Goal: Information Seeking & Learning: Learn about a topic

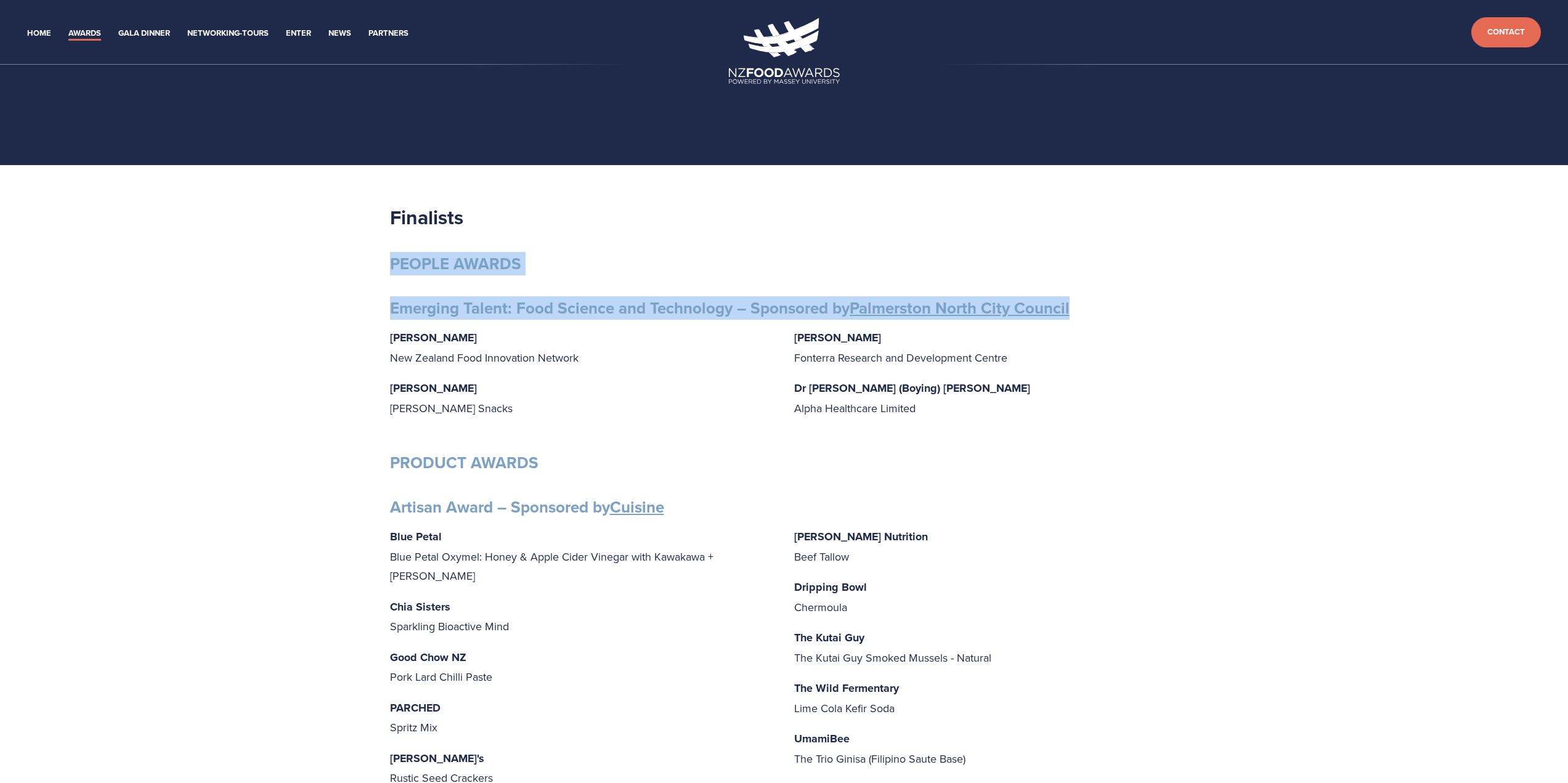
drag, startPoint x: 391, startPoint y: 263, endPoint x: 1134, endPoint y: 310, distance: 744.5
copy div "PEOPLE AWARDS Emerging Talent: Food Science and Technology – Sponsored by Palme…"
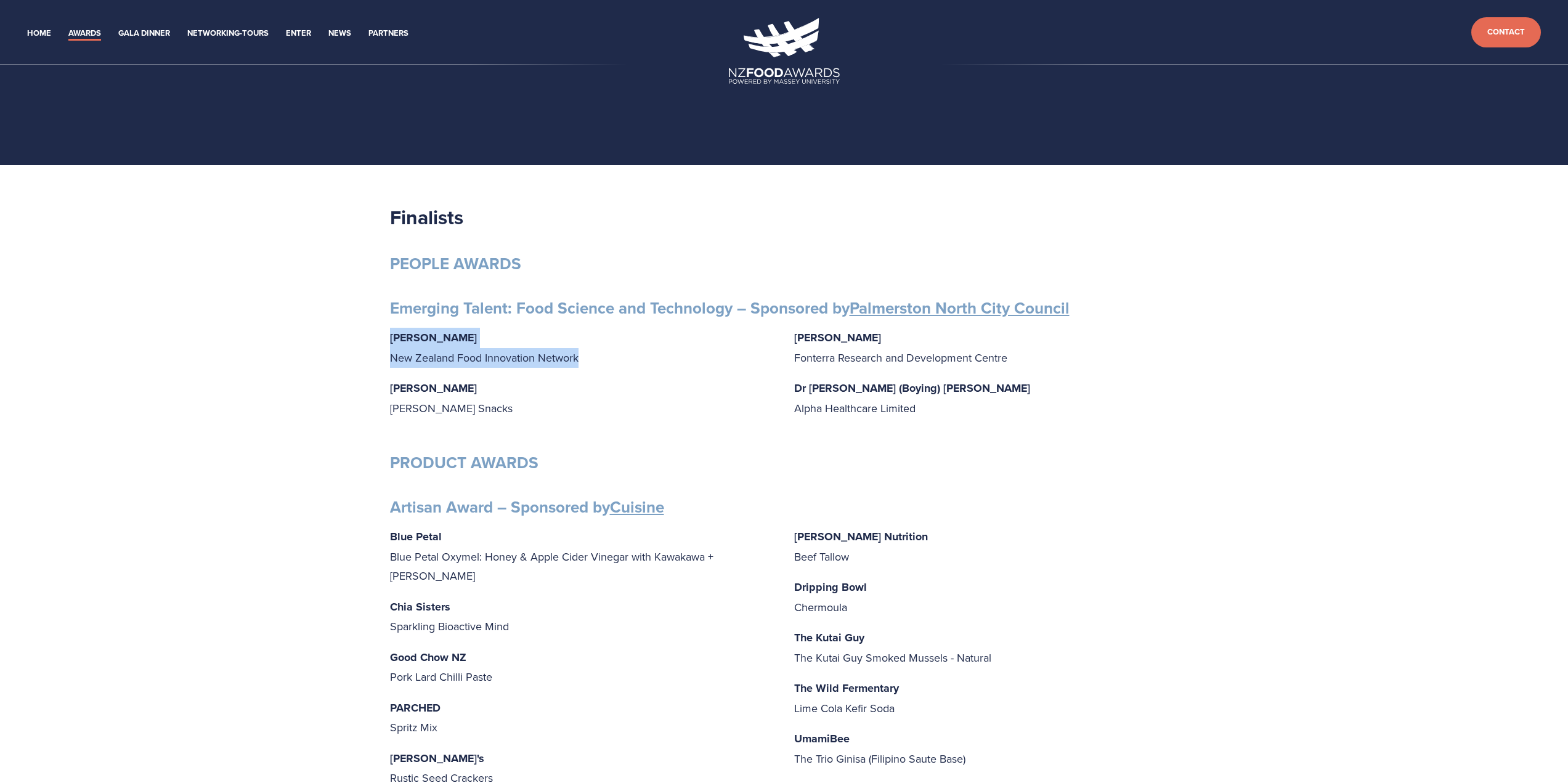
drag, startPoint x: 587, startPoint y: 355, endPoint x: 384, endPoint y: 340, distance: 203.6
copy p "[PERSON_NAME] New Zealand Food Innovation Network"
click at [43, 35] on link "Home" at bounding box center [39, 33] width 24 height 14
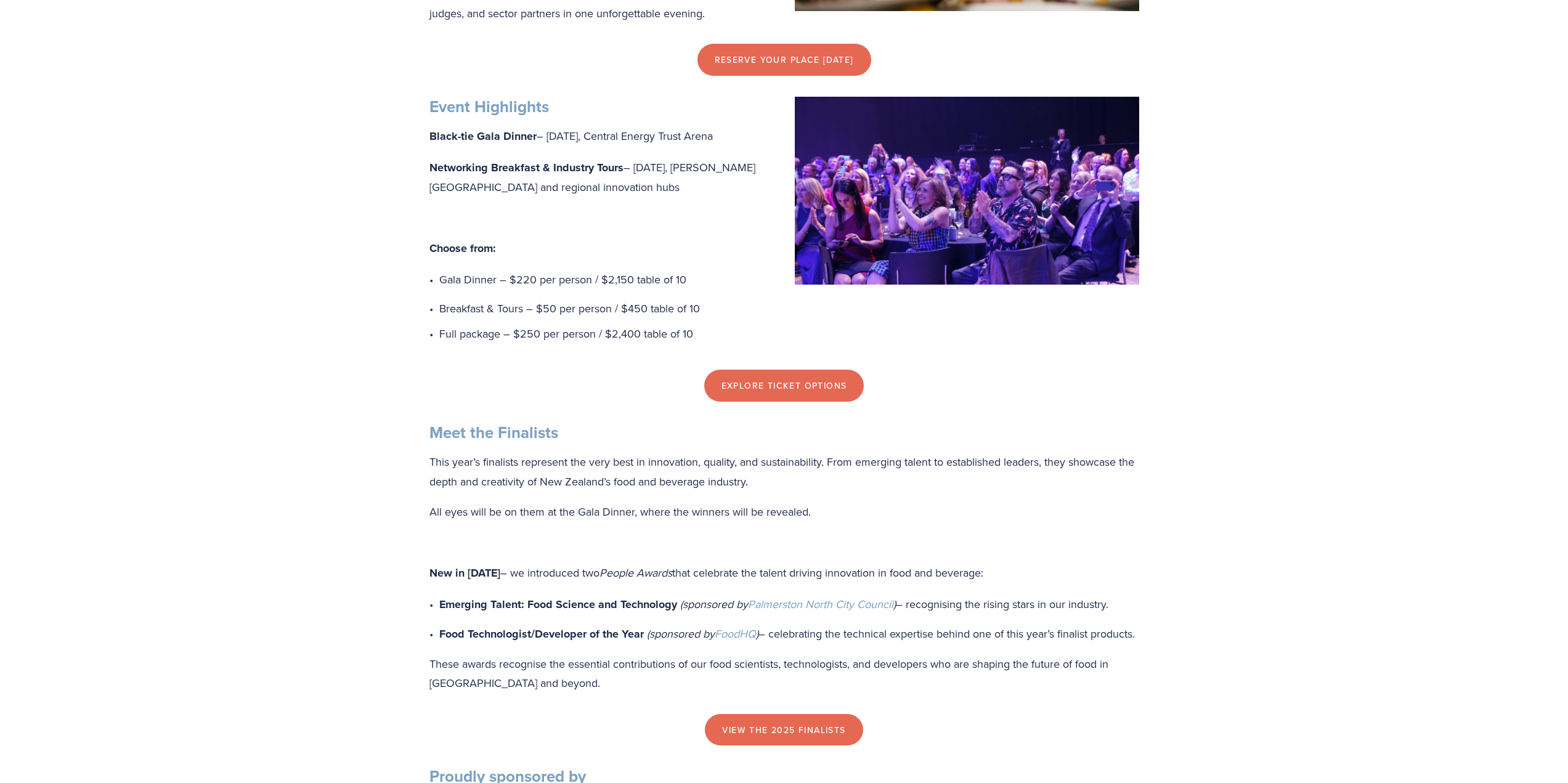
scroll to position [1110, 0]
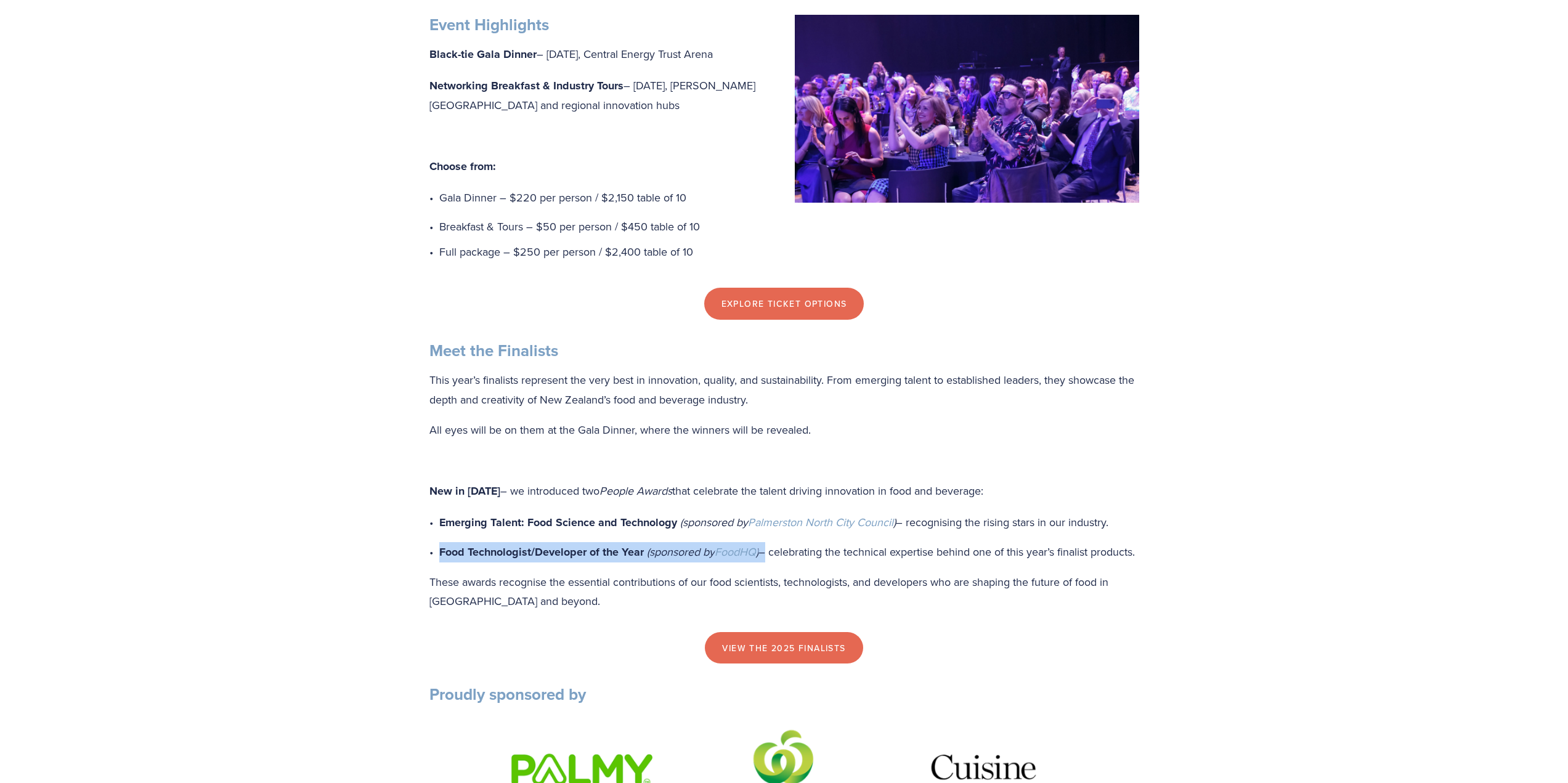
drag, startPoint x: 440, startPoint y: 568, endPoint x: 765, endPoint y: 564, distance: 325.0
click at [765, 563] on p "Food Technologist/Developer of the Year (sponsored by FoodHQ ) – celebrating th…" at bounding box center [789, 553] width 700 height 20
copy p "Food Technologist/Developer of the Year (sponsored by FoodHQ )"
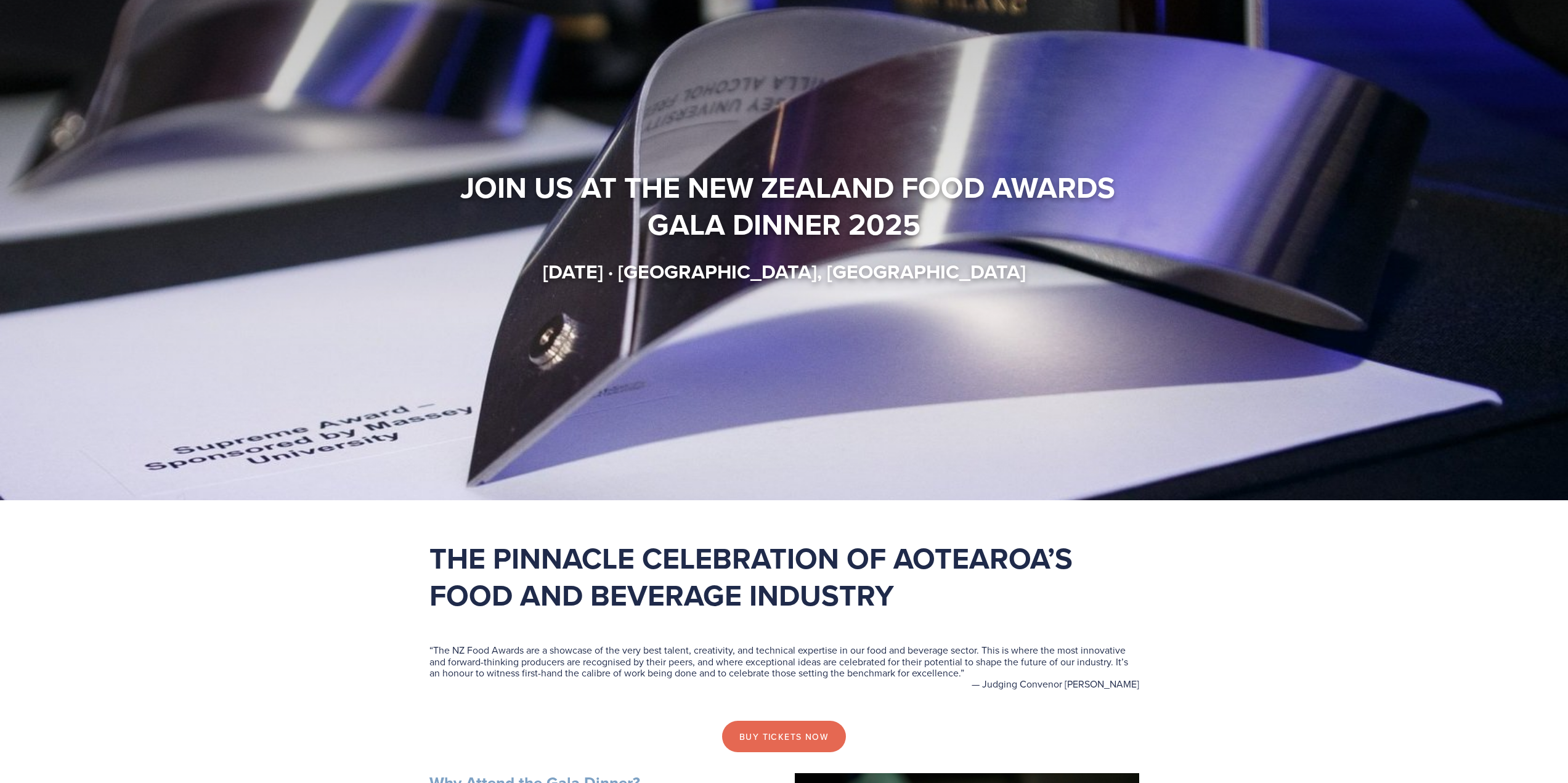
scroll to position [0, 0]
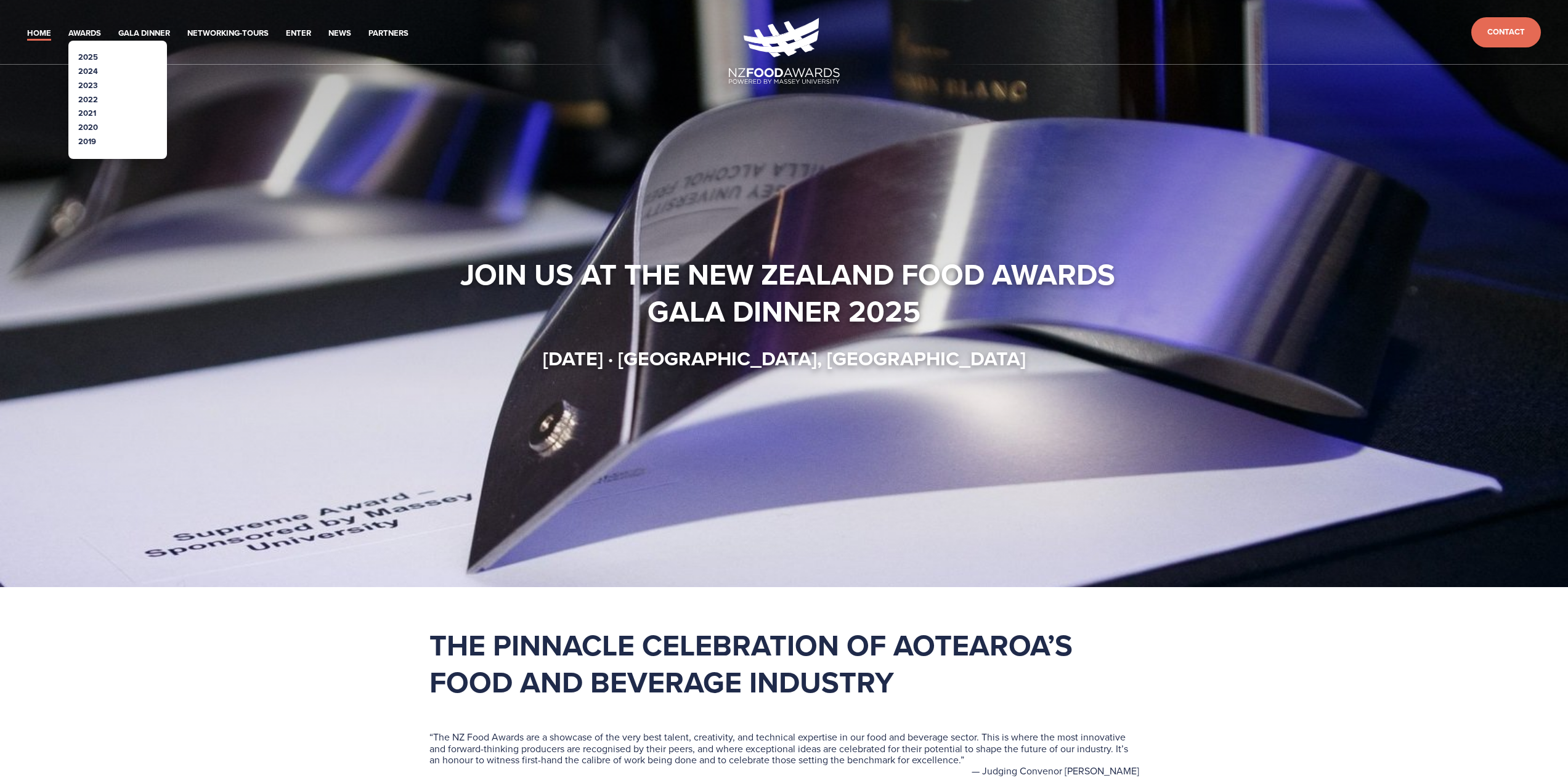
click at [82, 58] on link "2025" at bounding box center [88, 56] width 20 height 12
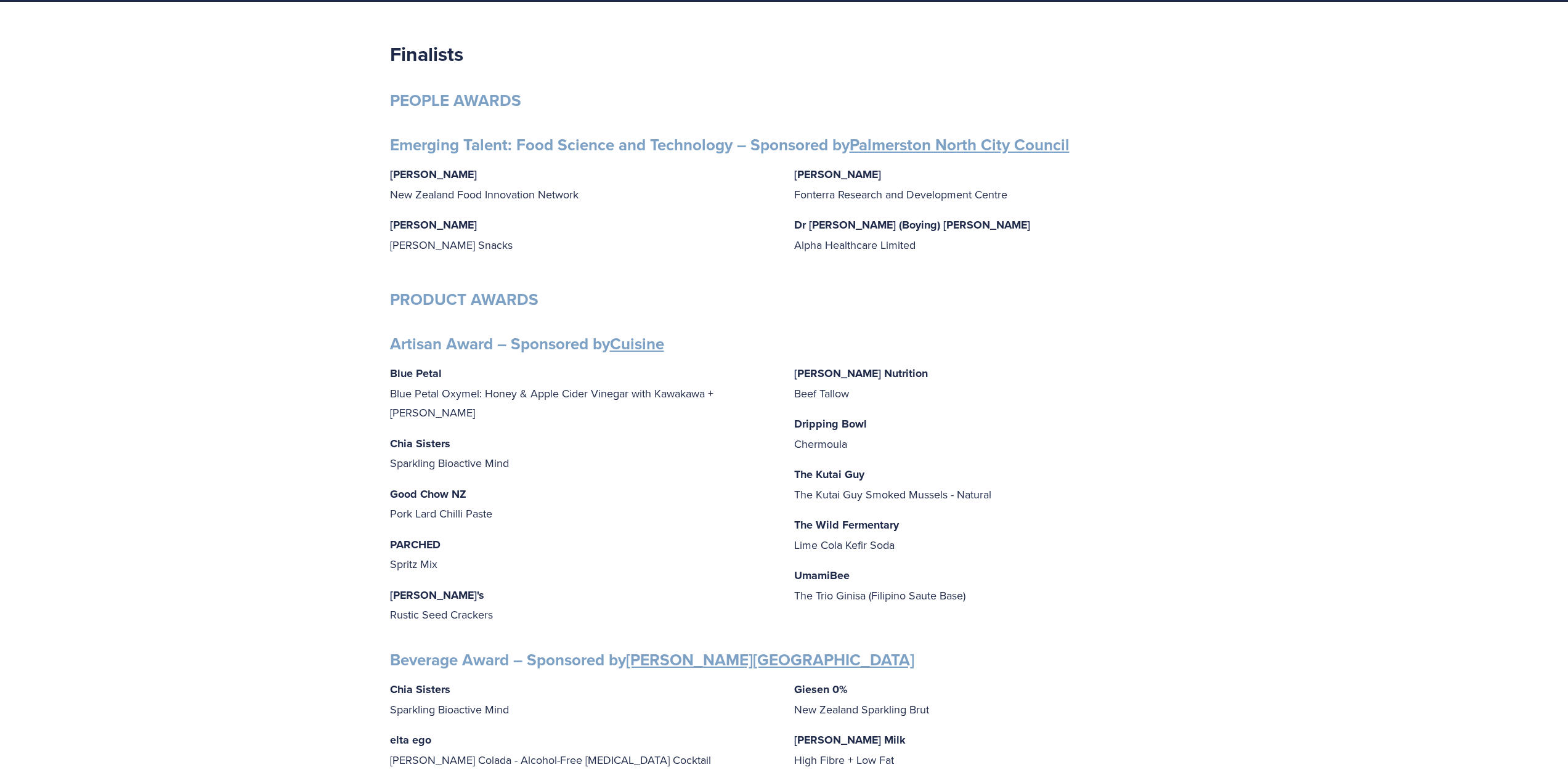
scroll to position [185, 0]
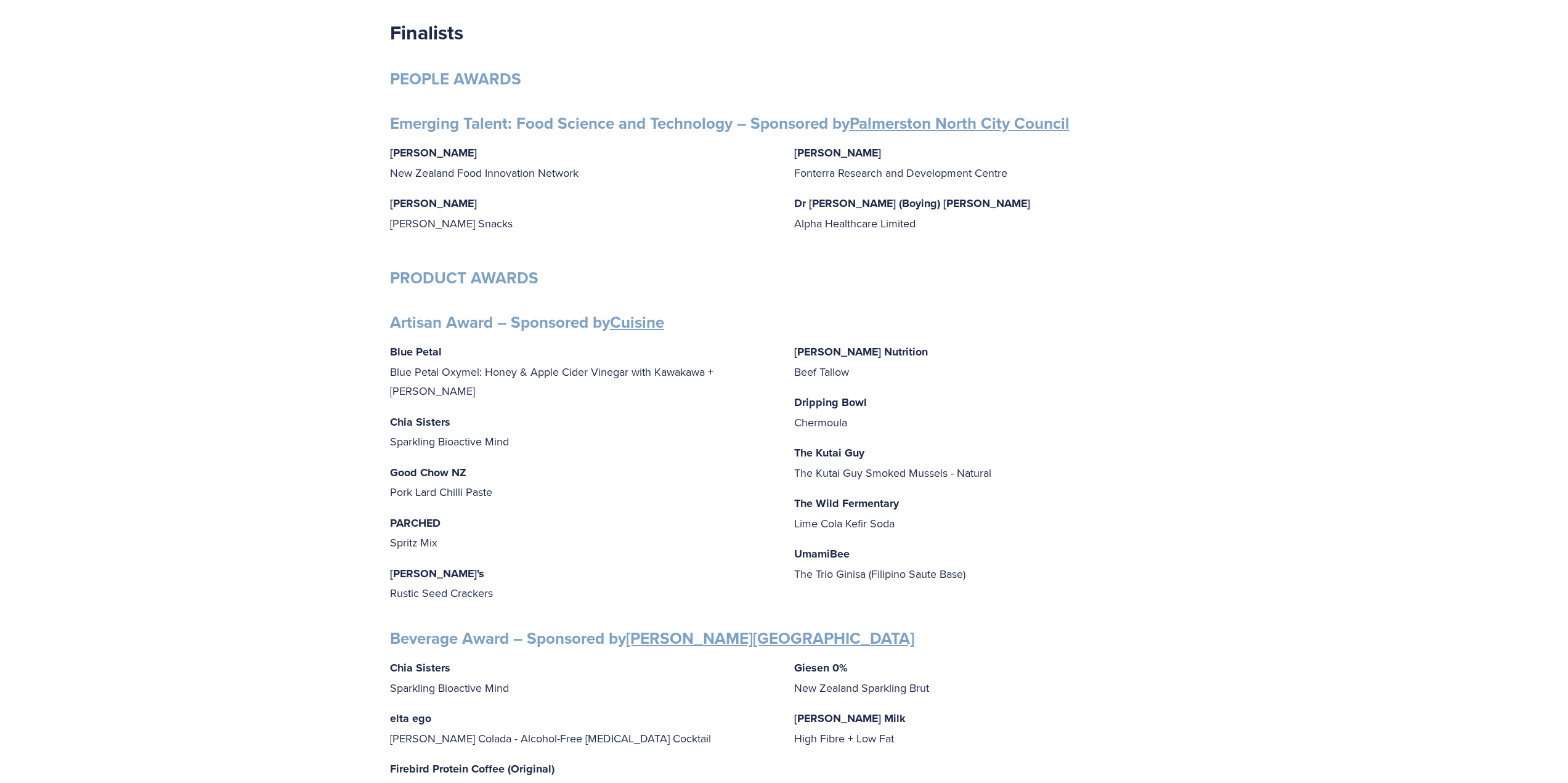
click at [390, 322] on strong "Artisan Award – Sponsored by Cuisine" at bounding box center [527, 322] width 274 height 23
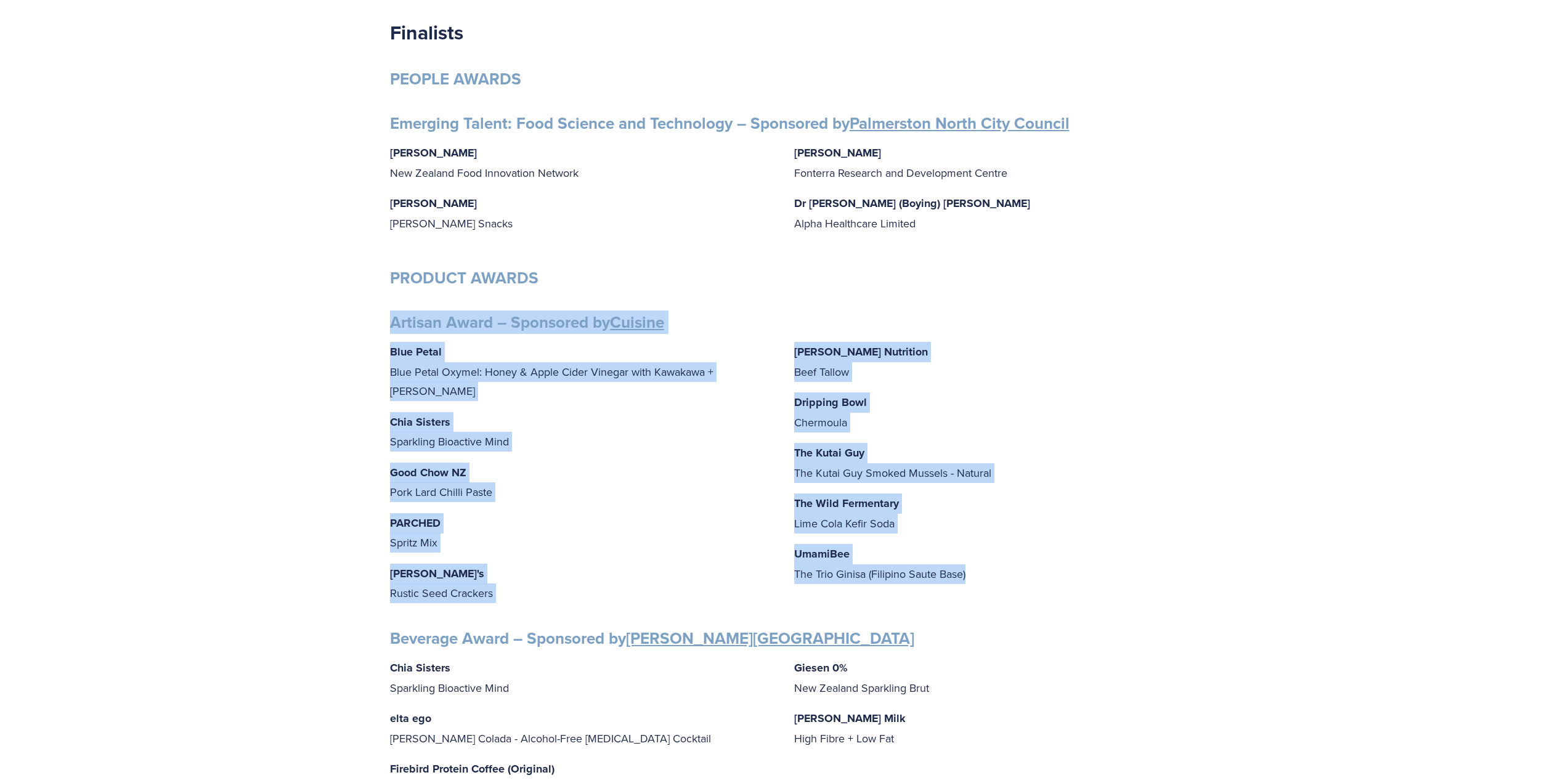
drag, startPoint x: 391, startPoint y: 322, endPoint x: 992, endPoint y: 569, distance: 649.8
copy div "Artisan Award – Sponsored by Cuisine Blue Petal Blue Petal Oxymel: Honey & Appl…"
click at [698, 312] on h3 "Artisan Award – Sponsored by Cuisine" at bounding box center [784, 323] width 789 height 20
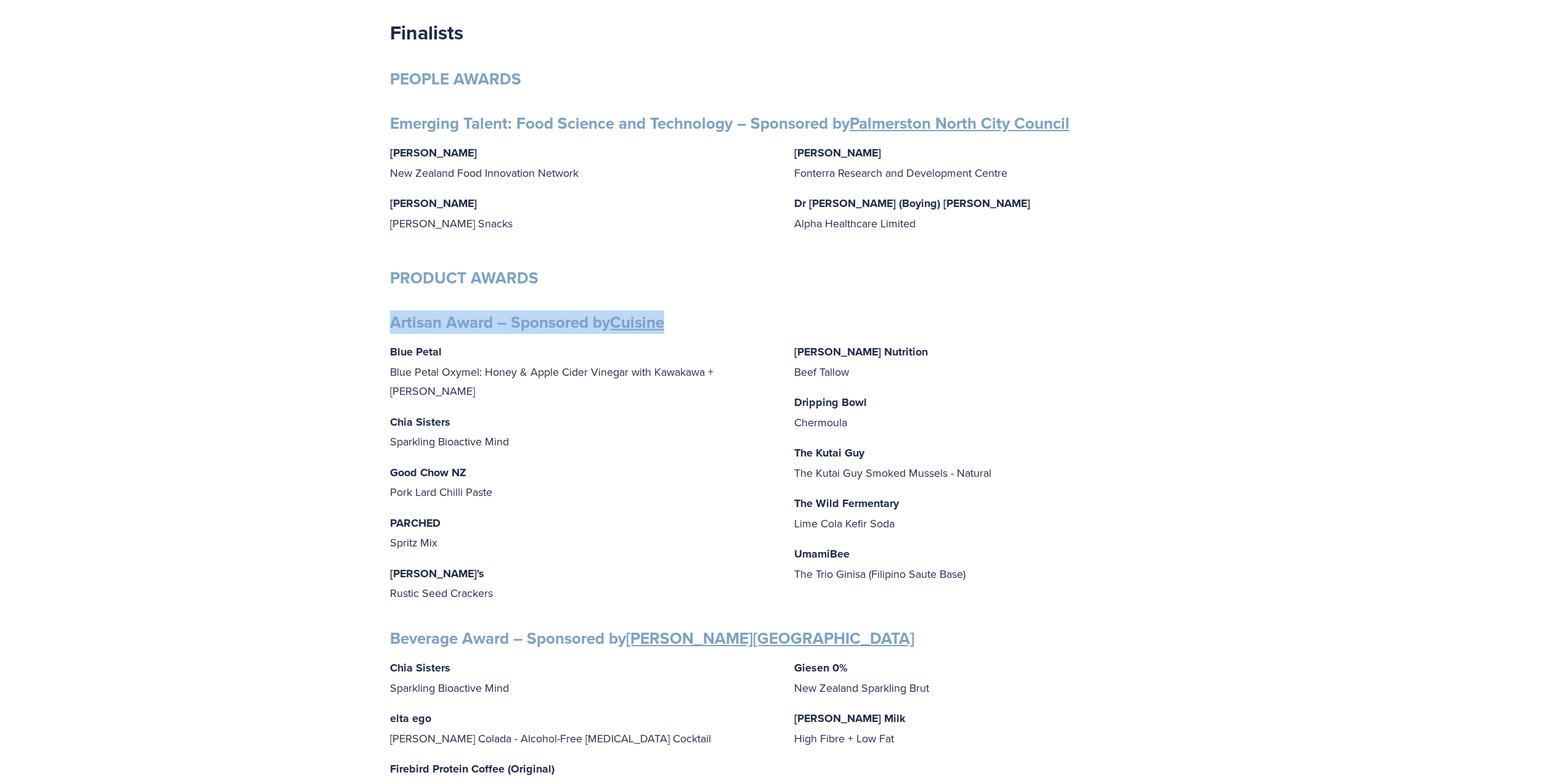
drag, startPoint x: 703, startPoint y: 321, endPoint x: 392, endPoint y: 312, distance: 311.1
click at [392, 312] on h3 "Artisan Award – Sponsored by Cuisine" at bounding box center [784, 323] width 789 height 20
copy strong "Artisan Award – Sponsored by Cuisine"
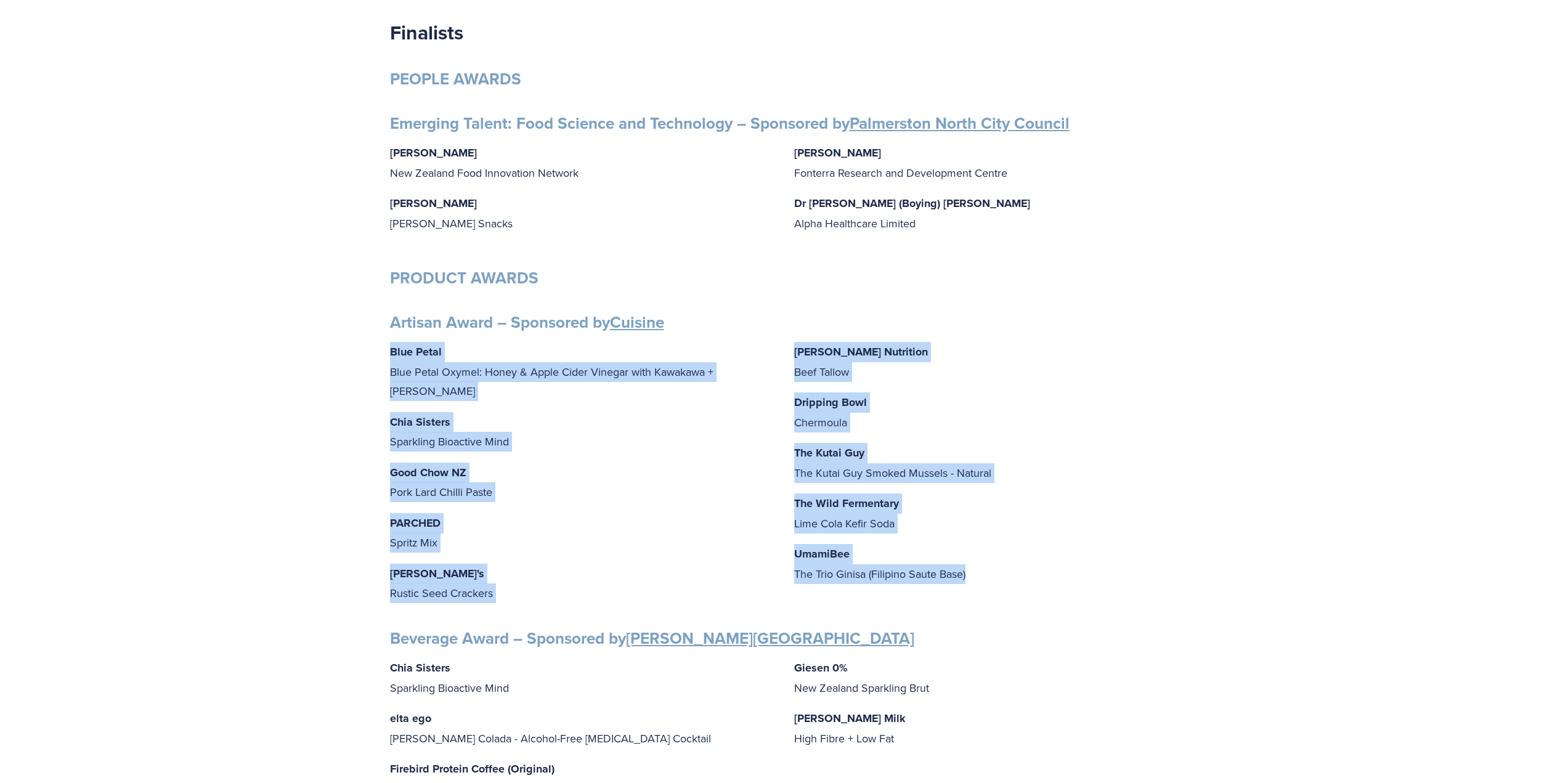
drag, startPoint x: 389, startPoint y: 347, endPoint x: 991, endPoint y: 579, distance: 645.2
copy div "Blue Petal Blue Petal Oxymel: Honey & Apple Cider Vinegar with Kawakawa + Ginge…"
